Goal: Obtain resource: Obtain resource

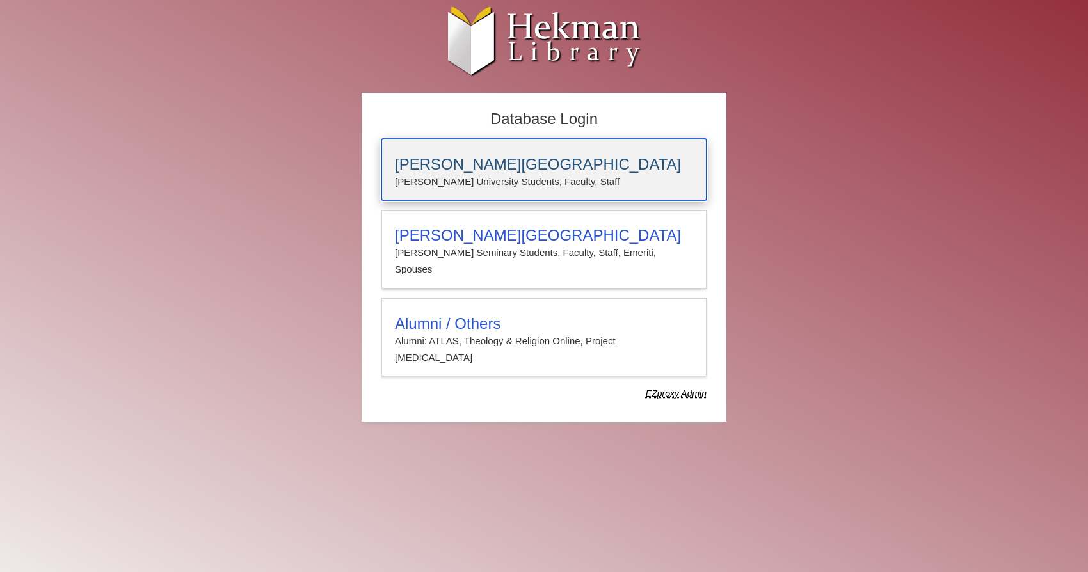
click at [466, 171] on h3 "[PERSON_NAME][GEOGRAPHIC_DATA]" at bounding box center [544, 165] width 298 height 18
click at [460, 167] on h3 "[PERSON_NAME][GEOGRAPHIC_DATA]" at bounding box center [544, 165] width 298 height 18
click at [481, 169] on h3 "[PERSON_NAME][GEOGRAPHIC_DATA]" at bounding box center [544, 165] width 298 height 18
click at [483, 169] on h3 "[PERSON_NAME][GEOGRAPHIC_DATA]" at bounding box center [544, 165] width 298 height 18
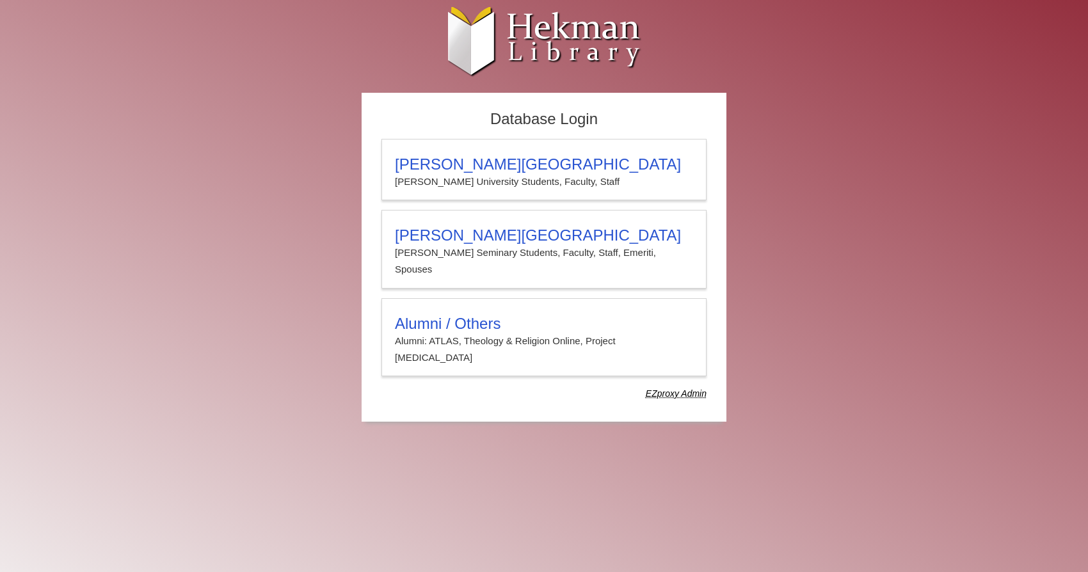
click at [483, 169] on h3 "[PERSON_NAME][GEOGRAPHIC_DATA]" at bounding box center [544, 165] width 298 height 18
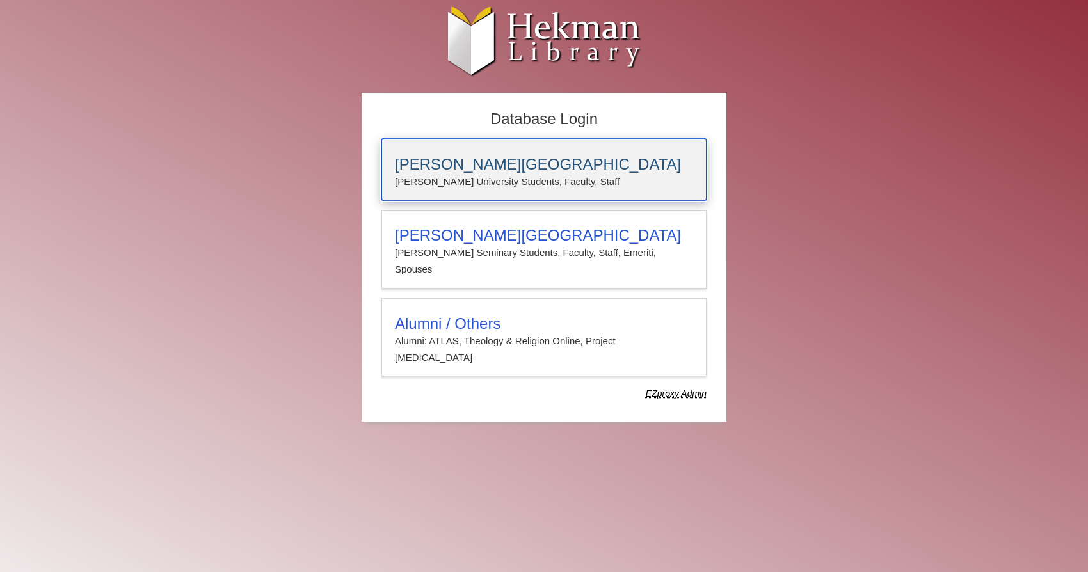
click at [455, 169] on h3 "[PERSON_NAME][GEOGRAPHIC_DATA]" at bounding box center [544, 165] width 298 height 18
